Goal: Task Accomplishment & Management: Manage account settings

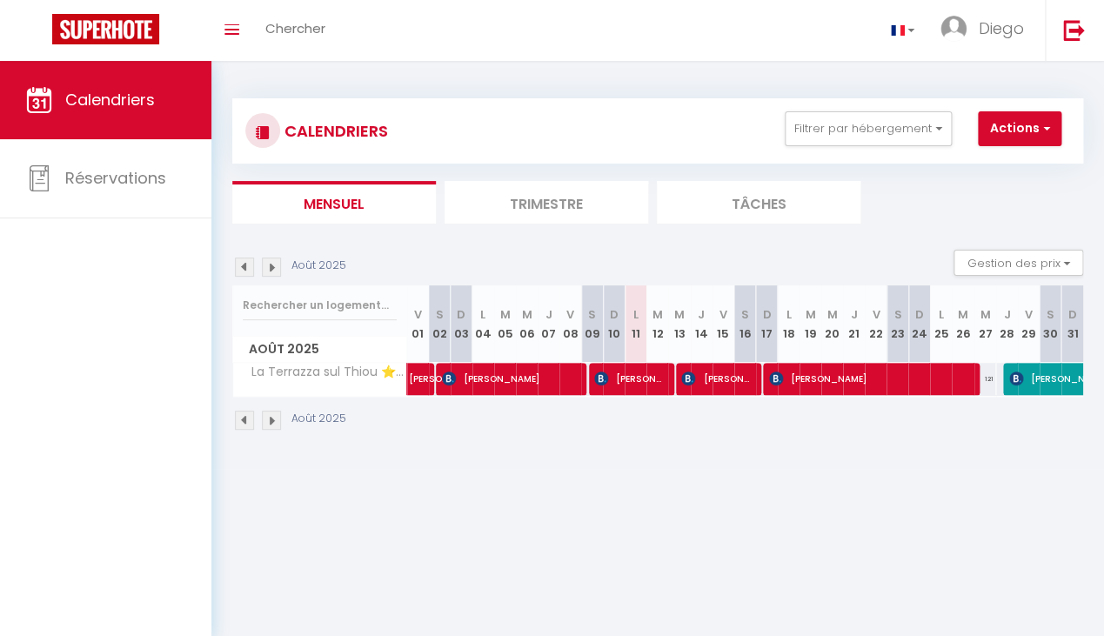
click at [246, 427] on img at bounding box center [244, 419] width 19 height 19
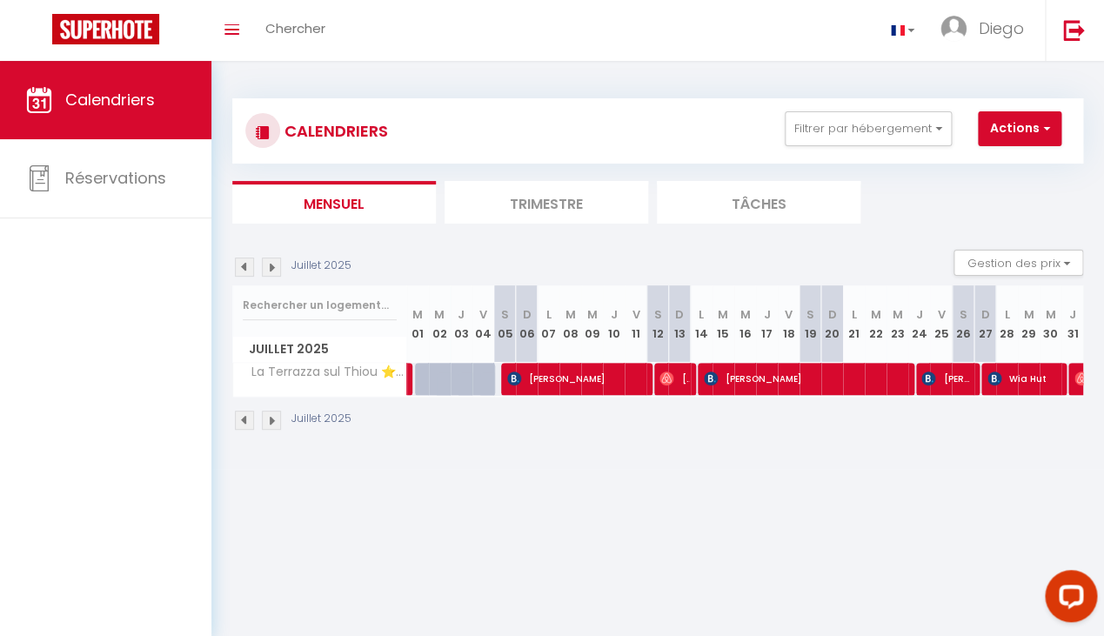
click at [245, 424] on img at bounding box center [244, 419] width 19 height 19
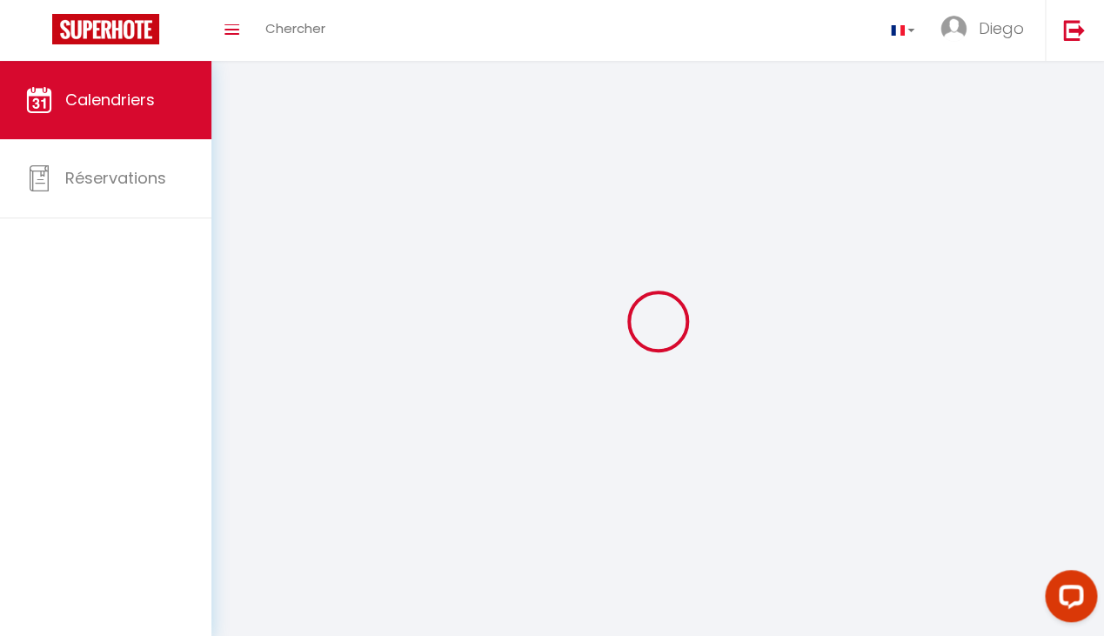
select select
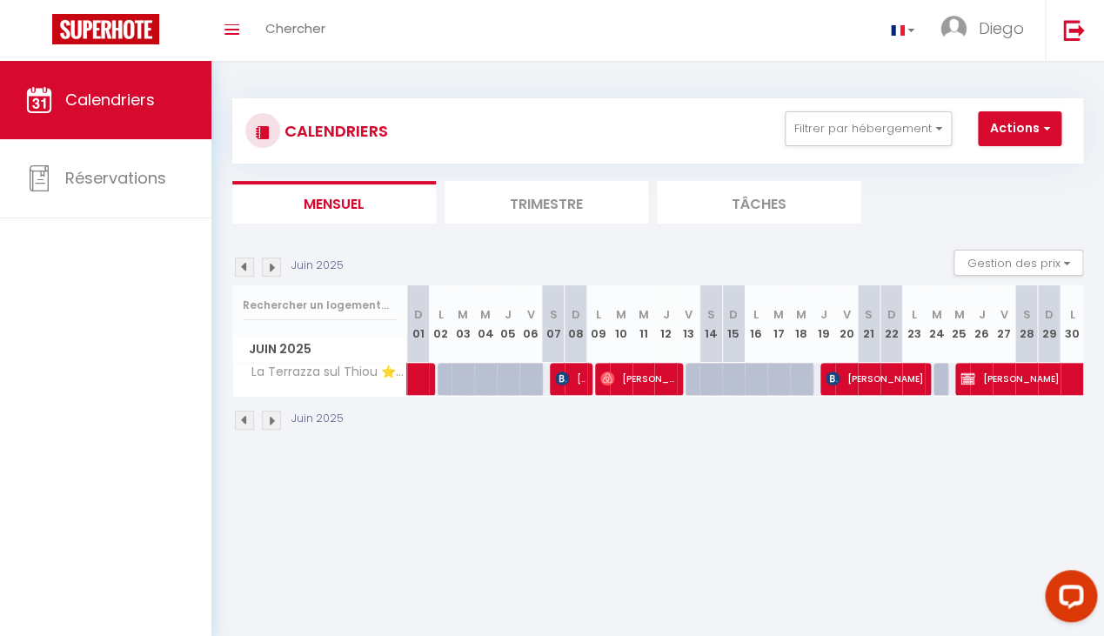
click at [1026, 381] on span "[PERSON_NAME]" at bounding box center [1080, 378] width 240 height 33
select select "OK"
select select "0"
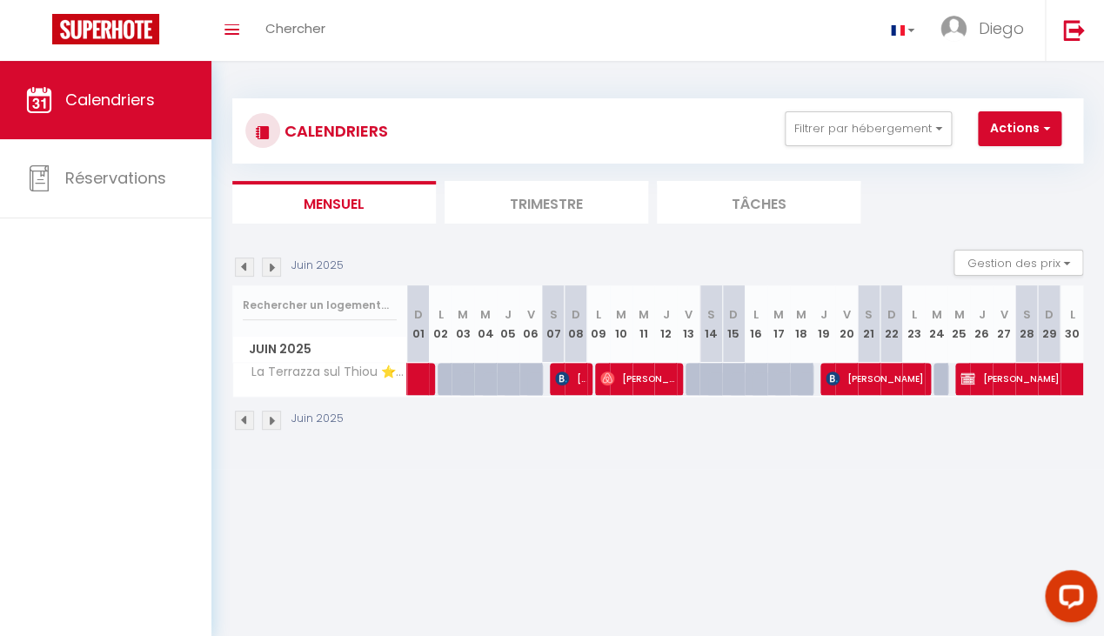
select select "1"
select select
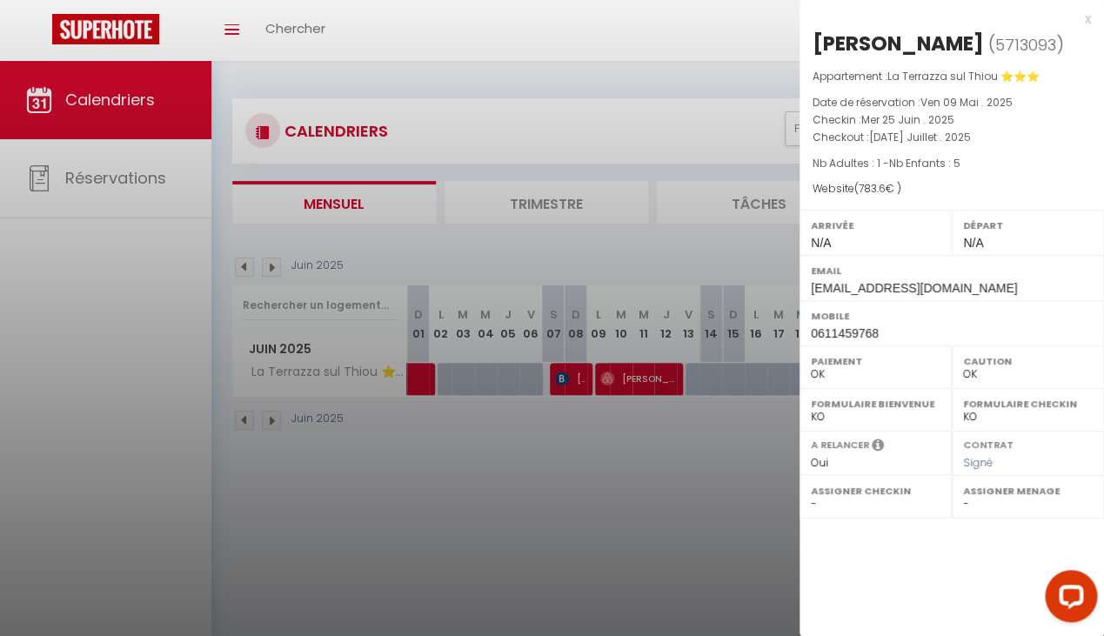
click at [1087, 23] on div "x" at bounding box center [944, 19] width 291 height 21
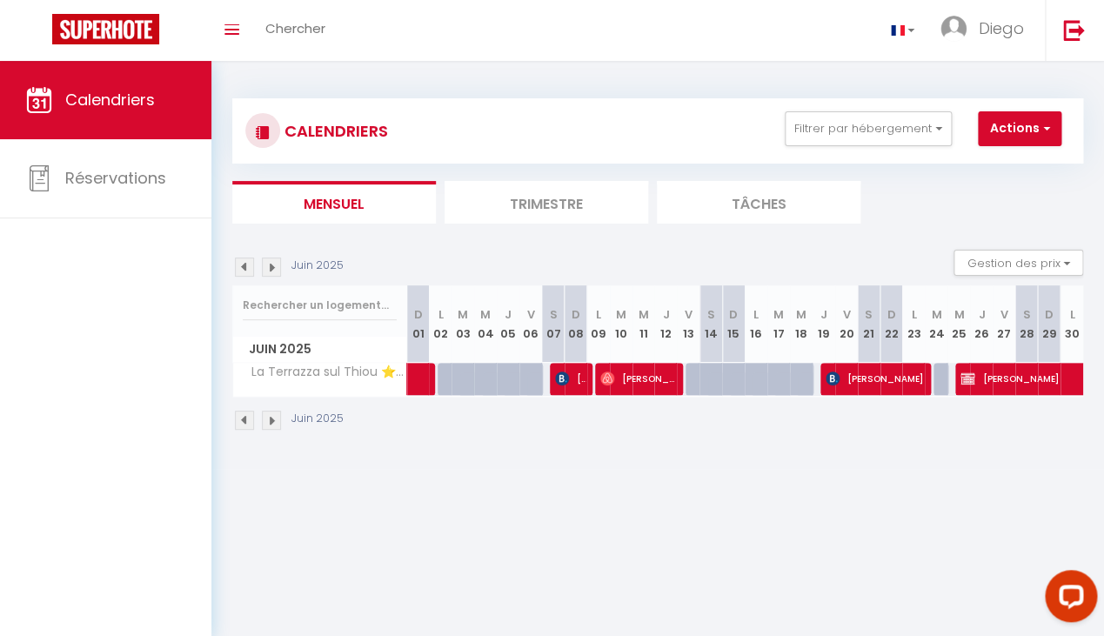
click at [272, 424] on img at bounding box center [271, 419] width 19 height 19
